Goal: Register for event/course

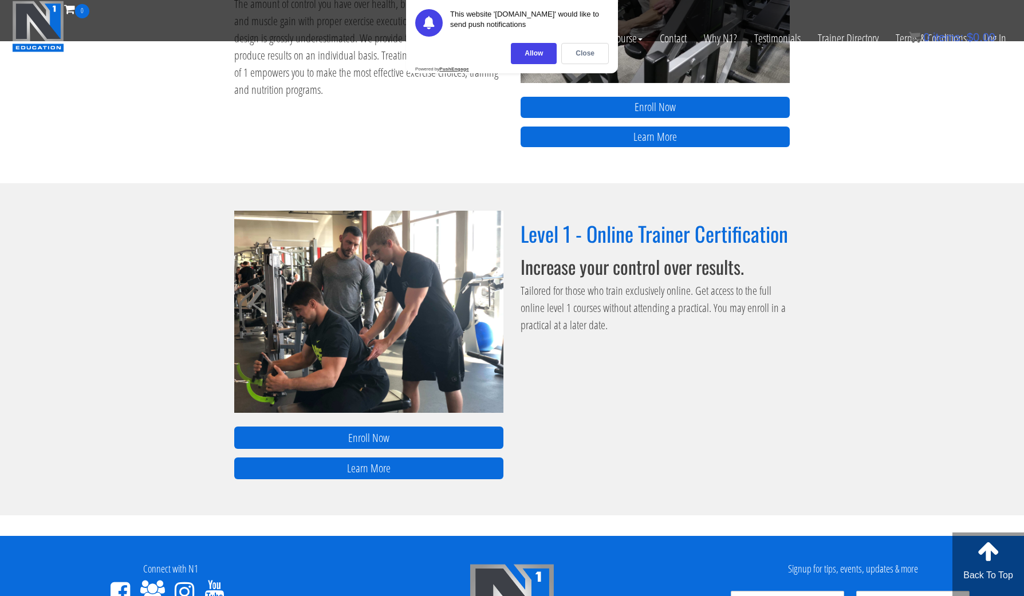
scroll to position [635, 0]
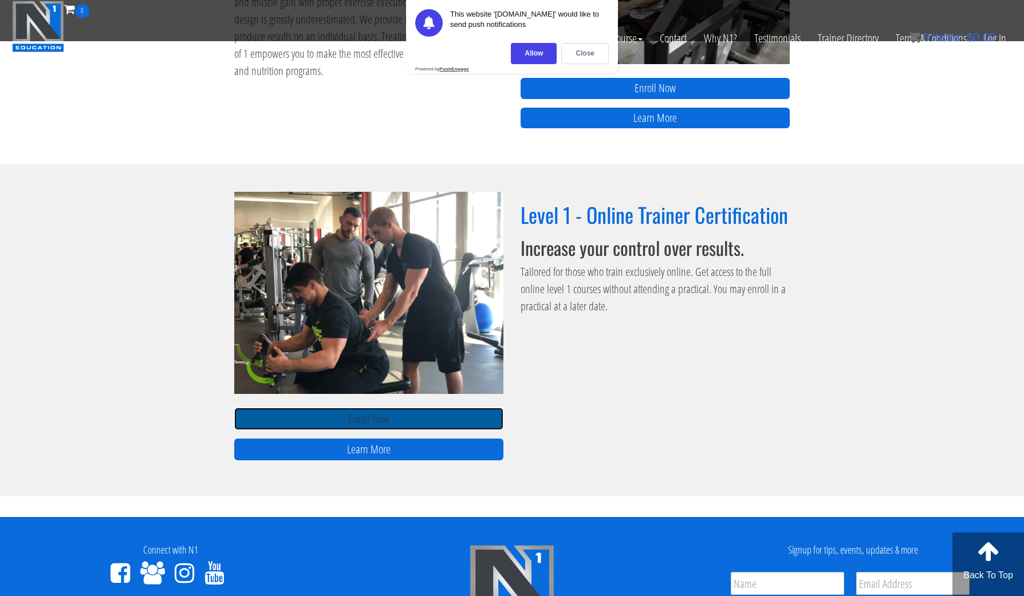
click at [367, 421] on font "Enroll Now" at bounding box center [368, 418] width 41 height 15
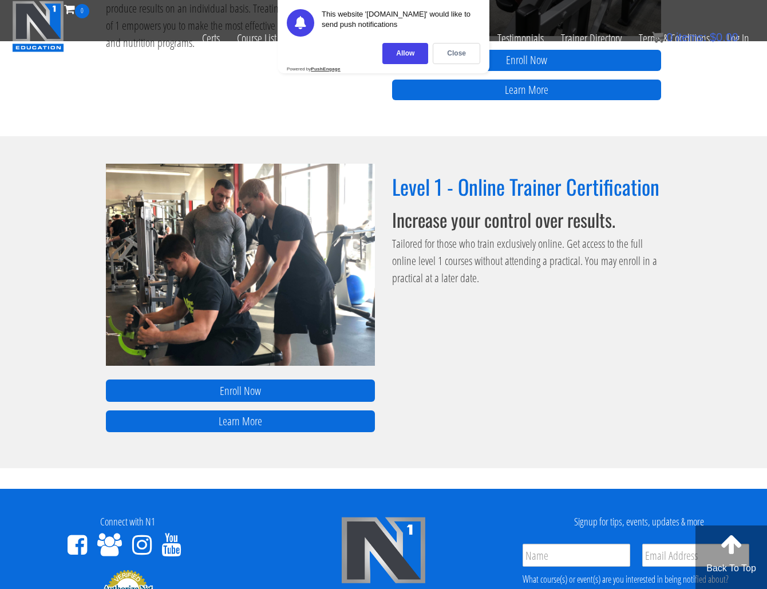
scroll to position [636, 0]
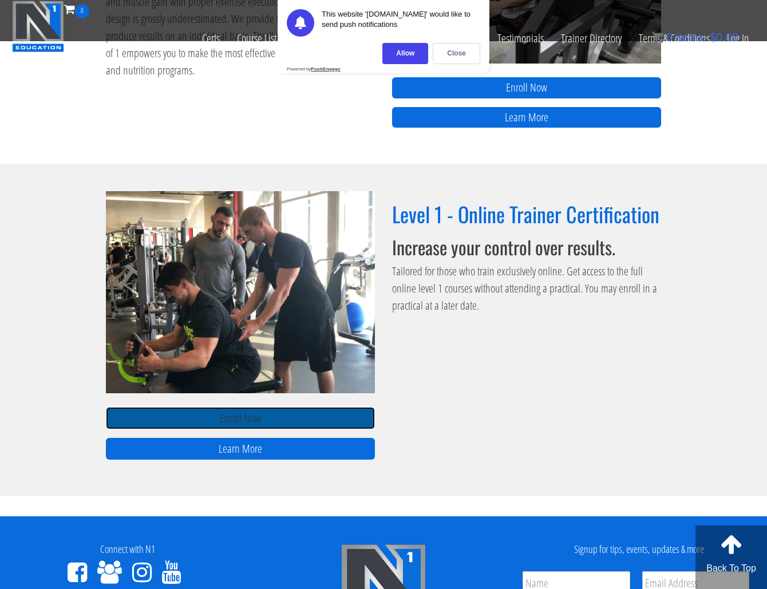
click at [241, 419] on font "Enroll Now" at bounding box center [240, 418] width 41 height 15
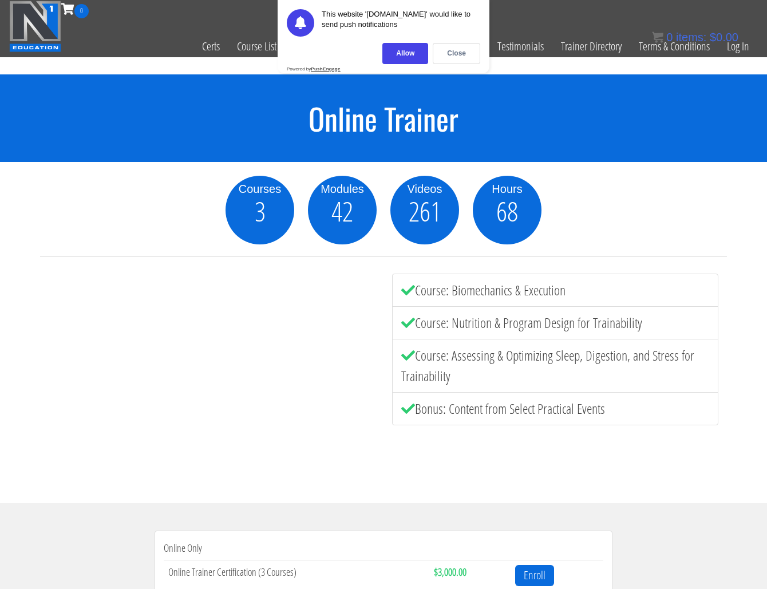
click at [478, 475] on div "Courses 3 Modules 42 Videos 261 Hours 68 Course: Biomechanics & Execution Cours…" at bounding box center [383, 326] width 687 height 300
